Goal: Task Accomplishment & Management: Use online tool/utility

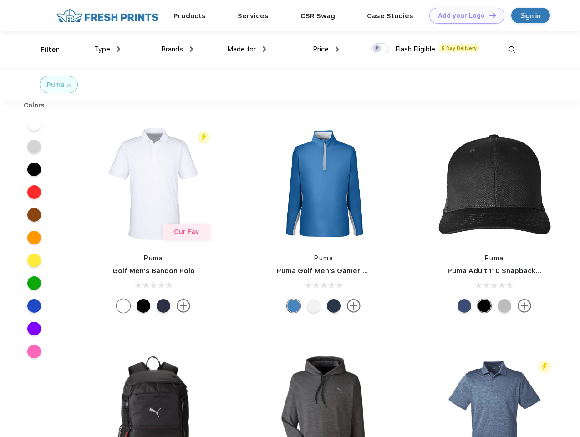
click at [464, 15] on link "Add your Logo Design Tool" at bounding box center [466, 16] width 75 height 16
click at [0, 0] on div "Design Tool" at bounding box center [0, 0] width 0 height 0
click at [489, 15] on link "Add your Logo Design Tool" at bounding box center [466, 16] width 75 height 16
click at [44, 50] on div "Filter" at bounding box center [50, 50] width 19 height 10
click at [107, 49] on span "Type" at bounding box center [102, 49] width 16 height 8
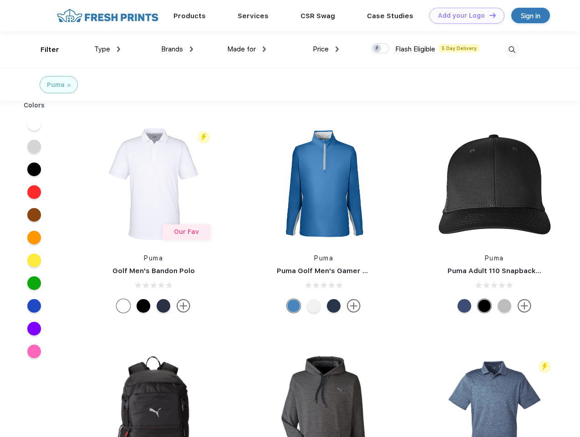
click at [177, 49] on span "Brands" at bounding box center [172, 49] width 22 height 8
click at [247, 49] on span "Made for" at bounding box center [241, 49] width 29 height 8
click at [326, 49] on span "Price" at bounding box center [321, 49] width 16 height 8
click at [381, 49] on div at bounding box center [381, 48] width 18 height 10
click at [377, 49] on input "checkbox" at bounding box center [375, 46] width 6 height 6
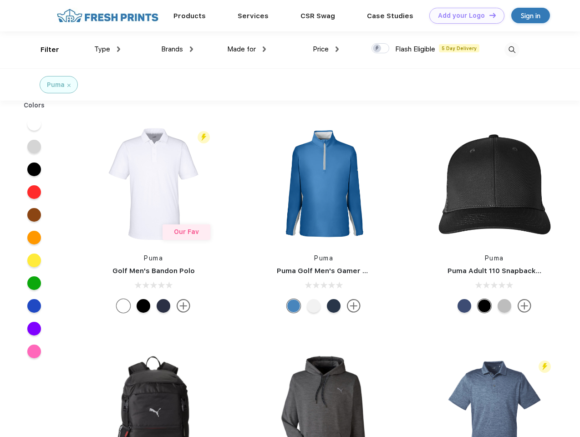
click at [512, 50] on img at bounding box center [512, 49] width 15 height 15
